Goal: Task Accomplishment & Management: Use online tool/utility

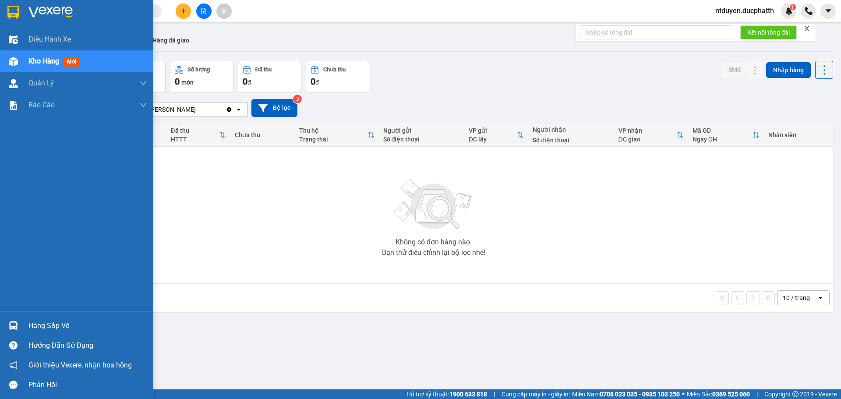
click at [67, 330] on div "Hàng sắp về" at bounding box center [87, 325] width 118 height 13
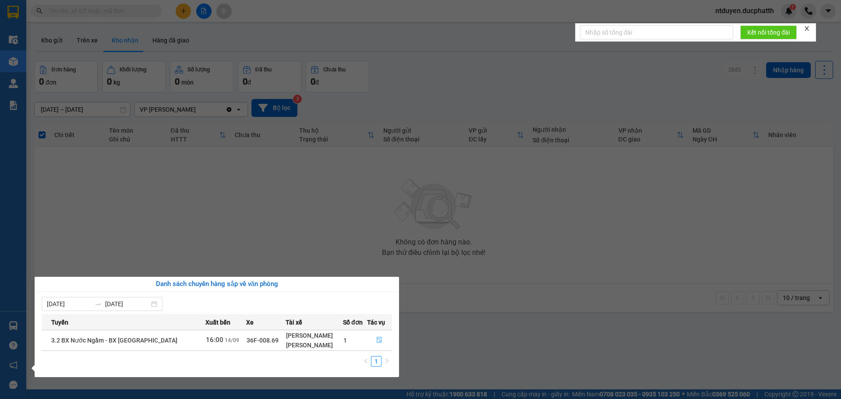
click at [377, 339] on icon "file-done" at bounding box center [379, 340] width 6 height 6
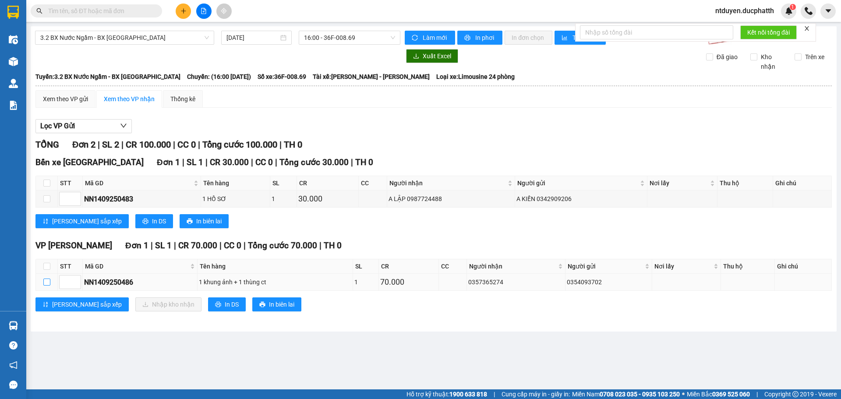
click at [46, 282] on input "checkbox" at bounding box center [46, 282] width 7 height 7
checkbox input "true"
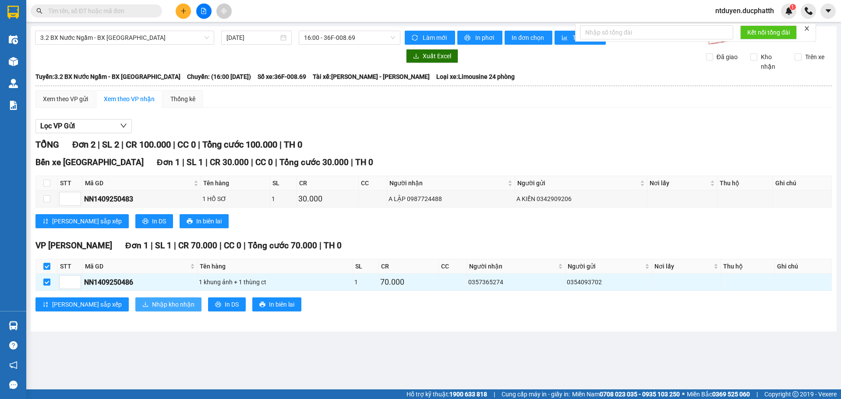
click at [152, 307] on span "Nhập kho nhận" at bounding box center [173, 305] width 42 height 10
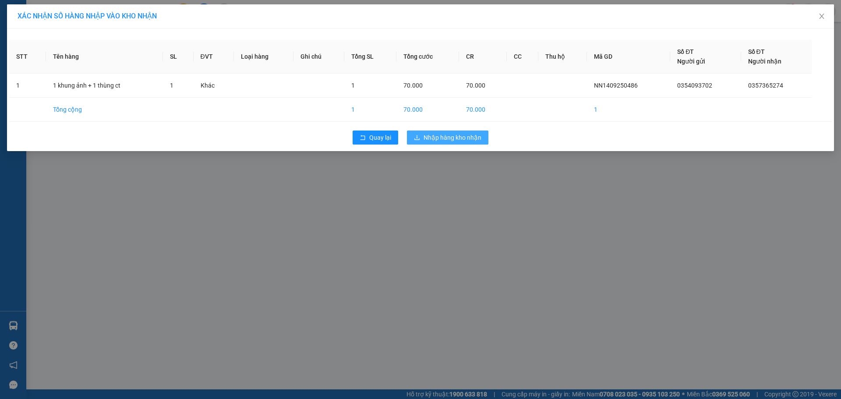
click at [431, 139] on span "Nhập hàng kho nhận" at bounding box center [452, 138] width 58 height 10
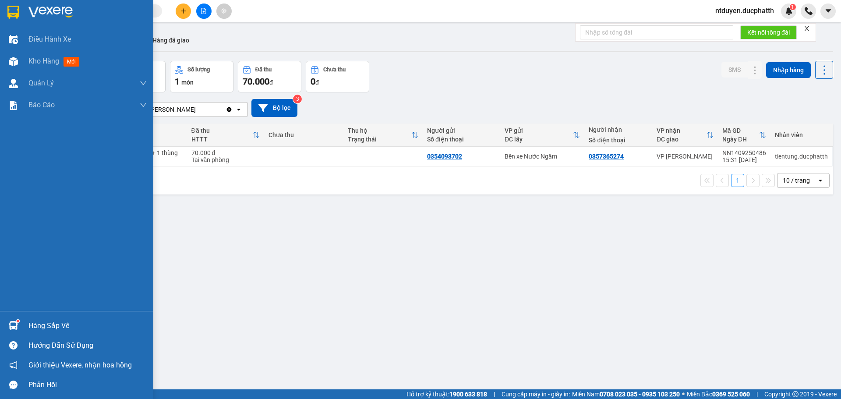
click at [22, 329] on div "Hàng sắp về" at bounding box center [76, 326] width 153 height 20
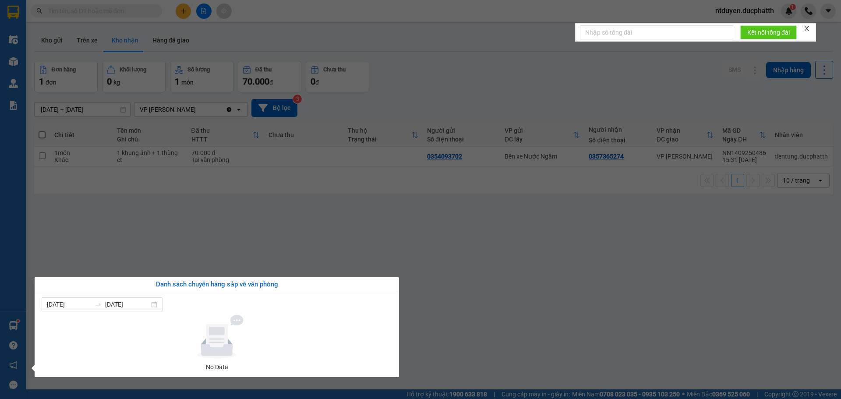
click at [204, 236] on section "Kết quả tìm kiếm ( 0 ) Bộ lọc No Data ntduyen.ducphatth 1 Điều hành xe Kho hàng…" at bounding box center [420, 199] width 841 height 399
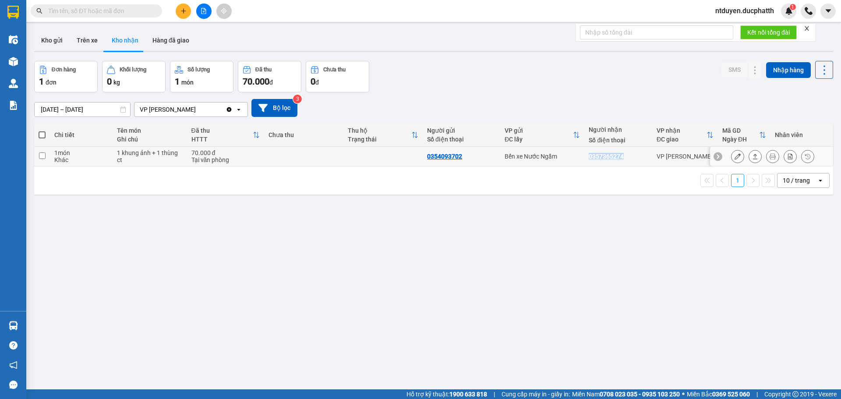
drag, startPoint x: 585, startPoint y: 155, endPoint x: 623, endPoint y: 157, distance: 37.7
click at [623, 157] on div "0357365274" at bounding box center [618, 156] width 59 height 7
checkbox input "true"
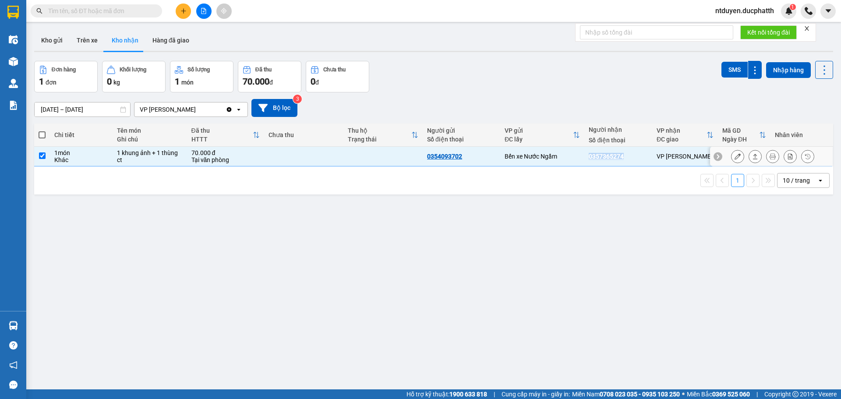
copy div "0357365274"
